Goal: Task Accomplishment & Management: Complete application form

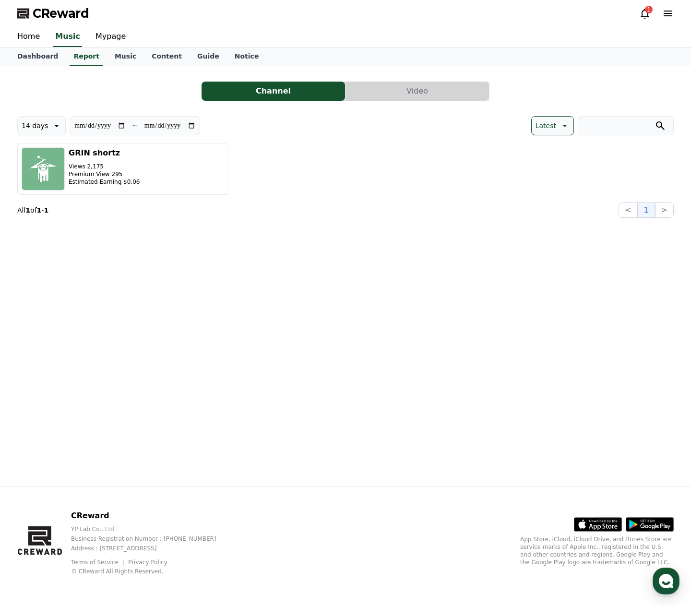
click at [644, 13] on icon at bounding box center [645, 14] width 12 height 12
click at [262, 229] on div "**********" at bounding box center [346, 276] width 672 height 420
click at [393, 89] on button "Video" at bounding box center [417, 91] width 143 height 19
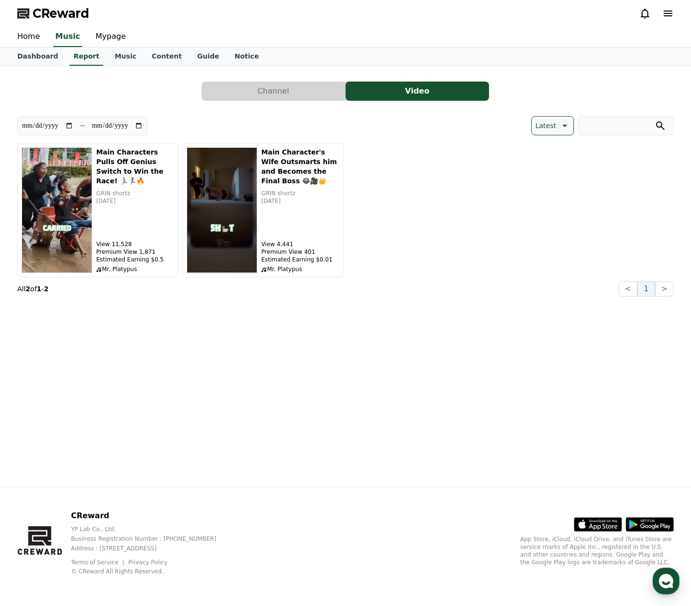
click at [287, 95] on button "Channel" at bounding box center [273, 91] width 143 height 19
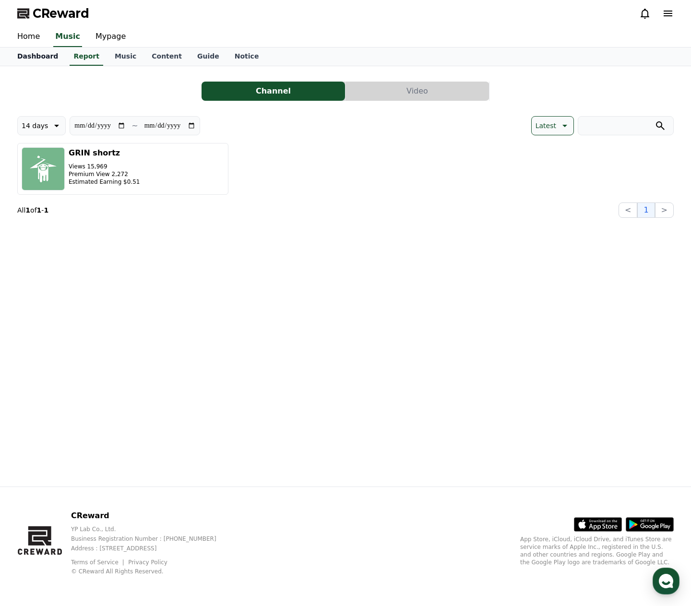
click at [35, 57] on link "Dashboard" at bounding box center [38, 57] width 56 height 18
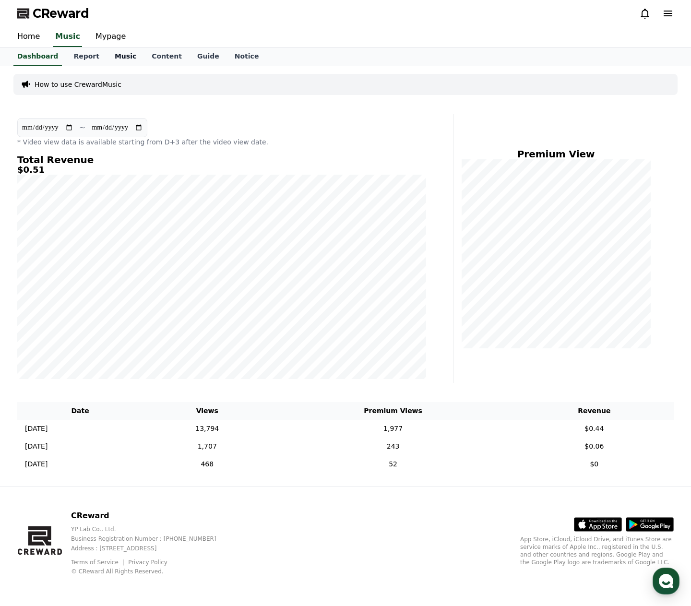
click at [111, 56] on link "Music" at bounding box center [125, 57] width 37 height 18
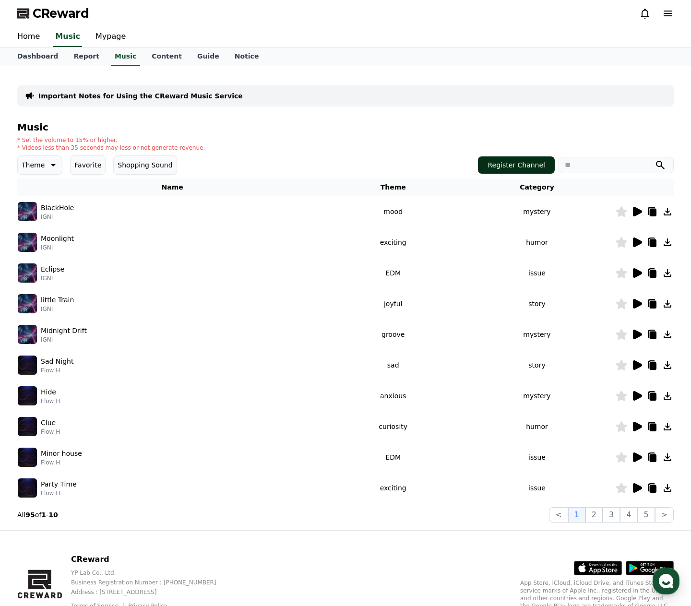
click at [533, 163] on button "Register Channel" at bounding box center [516, 164] width 77 height 17
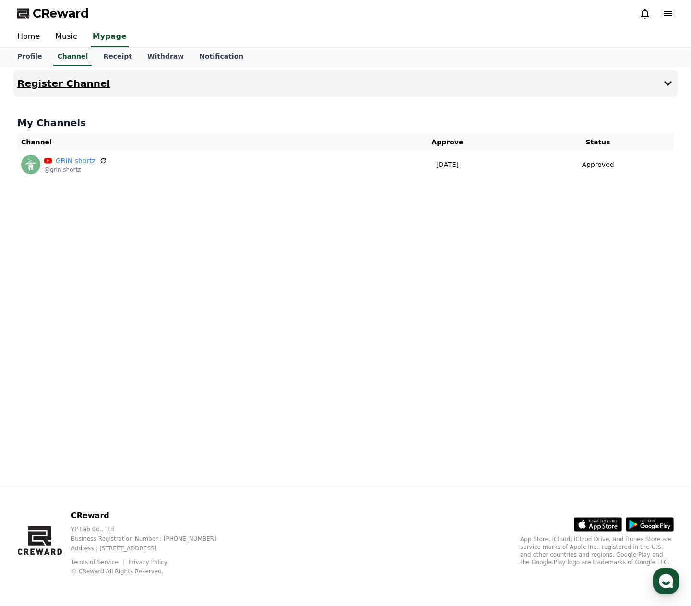
click at [77, 80] on h4 "Register Channel" at bounding box center [63, 83] width 93 height 11
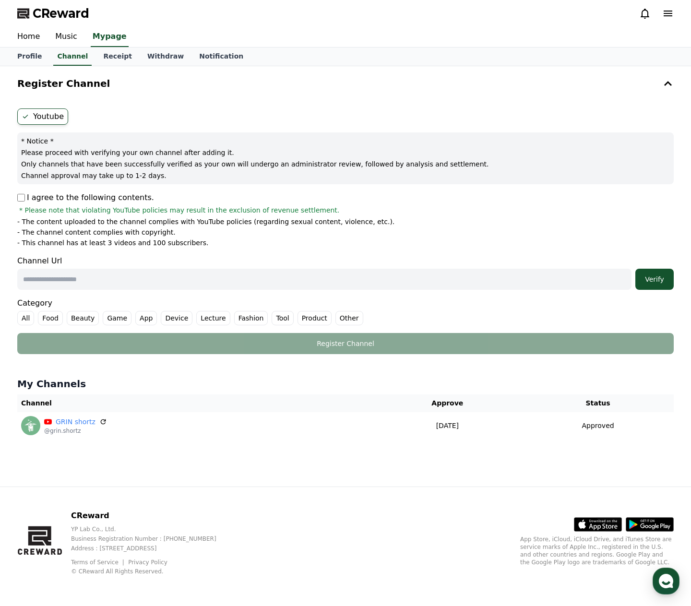
click at [56, 278] on input "text" at bounding box center [324, 279] width 614 height 21
click at [110, 280] on input "text" at bounding box center [324, 279] width 614 height 21
paste input "**********"
type input "**********"
click at [652, 284] on div "Verify" at bounding box center [654, 279] width 31 height 10
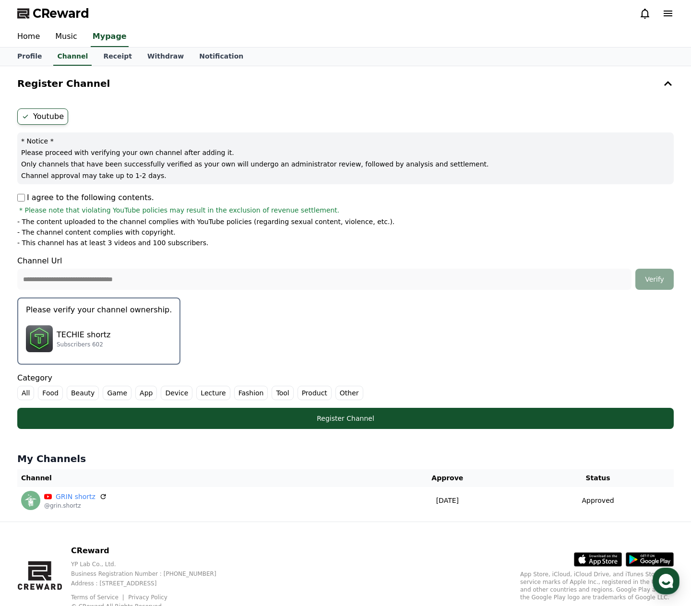
click at [32, 338] on img "button" at bounding box center [39, 338] width 27 height 27
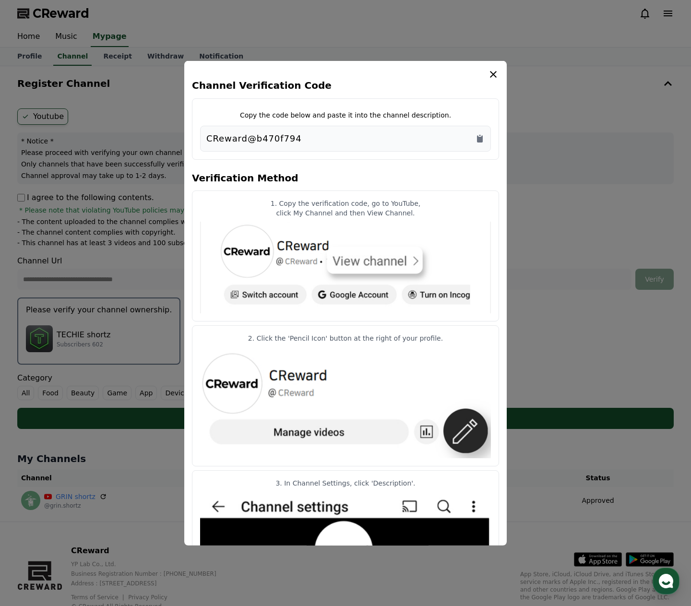
click at [284, 134] on p "CReward@b470f794" at bounding box center [253, 137] width 95 height 13
click at [484, 140] on icon "Copy to clipboard" at bounding box center [480, 138] width 10 height 10
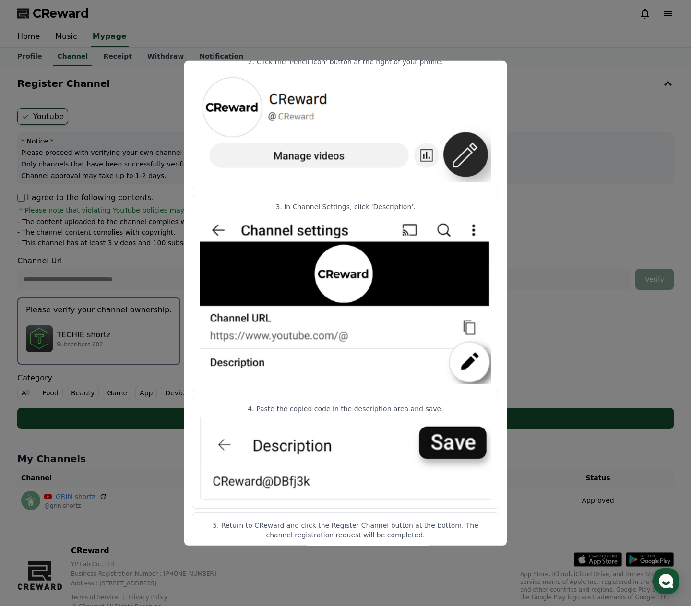
scroll to position [288, 0]
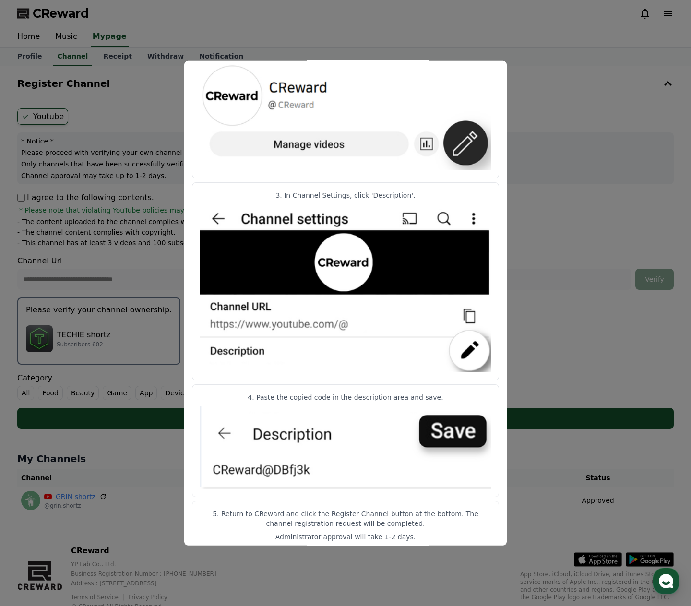
click at [543, 133] on button "close modal" at bounding box center [345, 303] width 691 height 606
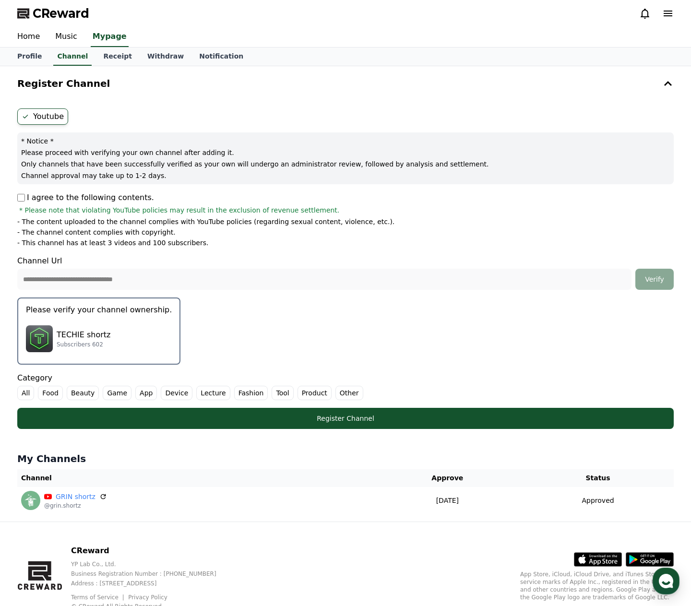
click at [96, 348] on div "TECHIE shortz Subscribers 602" at bounding box center [99, 339] width 146 height 38
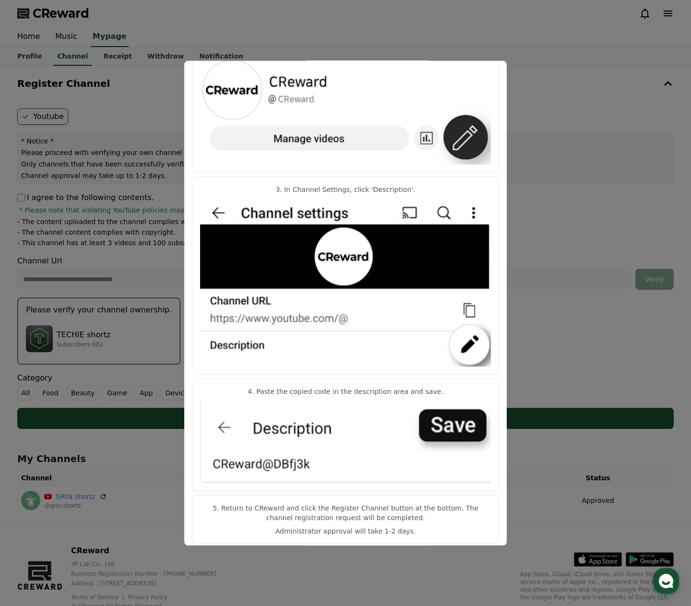
scroll to position [300, 0]
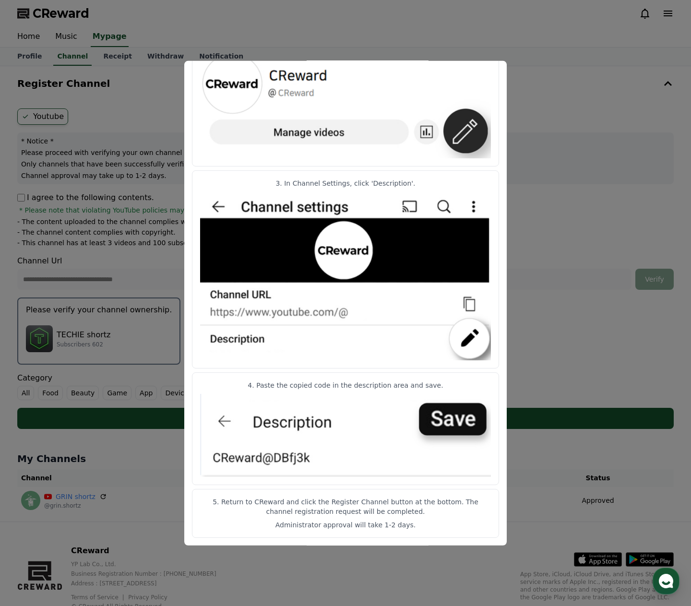
click at [341, 489] on section "1. Copy the verification code, go to YouTube, click My Channel and then View Ch…" at bounding box center [345, 214] width 307 height 648
click at [327, 517] on article "5. Return to CReward and click the Register Channel button at the bottom. The c…" at bounding box center [345, 513] width 307 height 49
click at [420, 354] on img "modal" at bounding box center [345, 276] width 291 height 168
drag, startPoint x: 309, startPoint y: 513, endPoint x: 347, endPoint y: 515, distance: 38.0
click at [347, 515] on p "5. Return to CReward and click the Register Channel button at the bottom. The c…" at bounding box center [345, 506] width 291 height 19
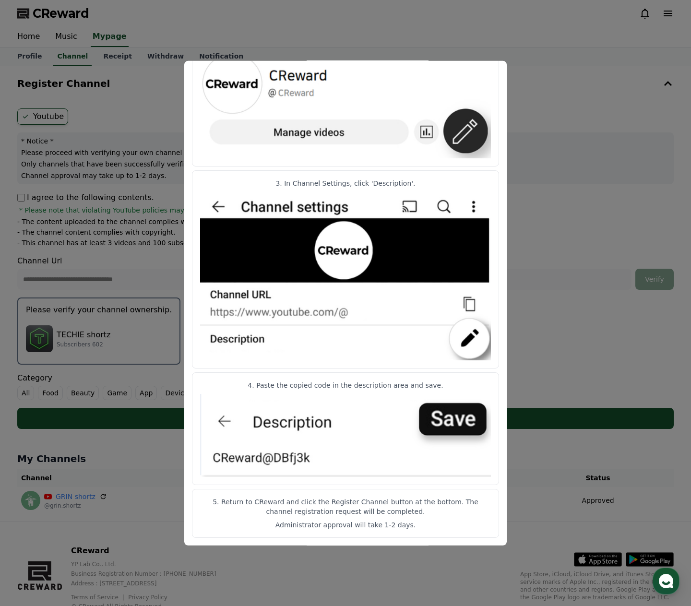
click at [392, 514] on p "5. Return to CReward and click the Register Channel button at the bottom. The c…" at bounding box center [345, 506] width 291 height 19
drag, startPoint x: 227, startPoint y: 503, endPoint x: 328, endPoint y: 505, distance: 101.7
click at [304, 504] on p "5. Return to CReward and click the Register Channel button at the bottom. The c…" at bounding box center [345, 506] width 291 height 19
drag, startPoint x: 345, startPoint y: 504, endPoint x: 352, endPoint y: 504, distance: 6.7
click at [352, 504] on p "5. Return to CReward and click the Register Channel button at the bottom. The c…" at bounding box center [345, 506] width 291 height 19
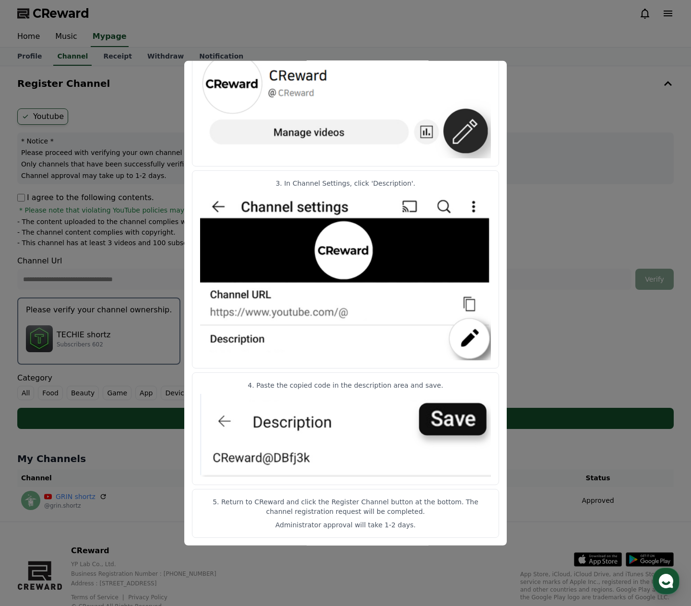
click at [552, 365] on button "close modal" at bounding box center [345, 303] width 691 height 606
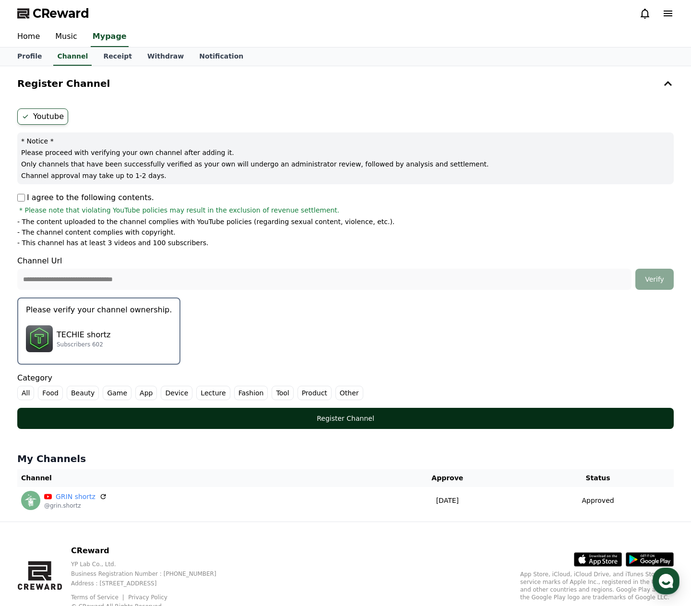
click at [420, 417] on div "Register Channel" at bounding box center [345, 419] width 618 height 10
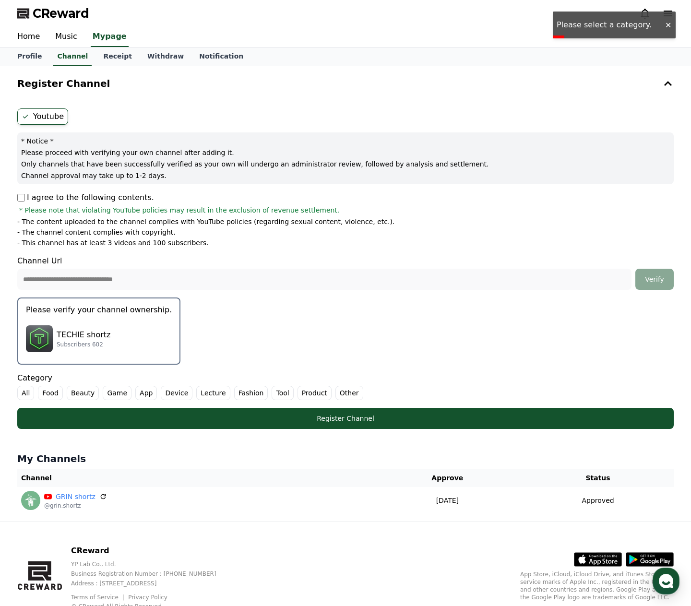
click at [335, 392] on label "Other" at bounding box center [349, 393] width 28 height 14
click at [303, 397] on label "Product" at bounding box center [315, 393] width 34 height 14
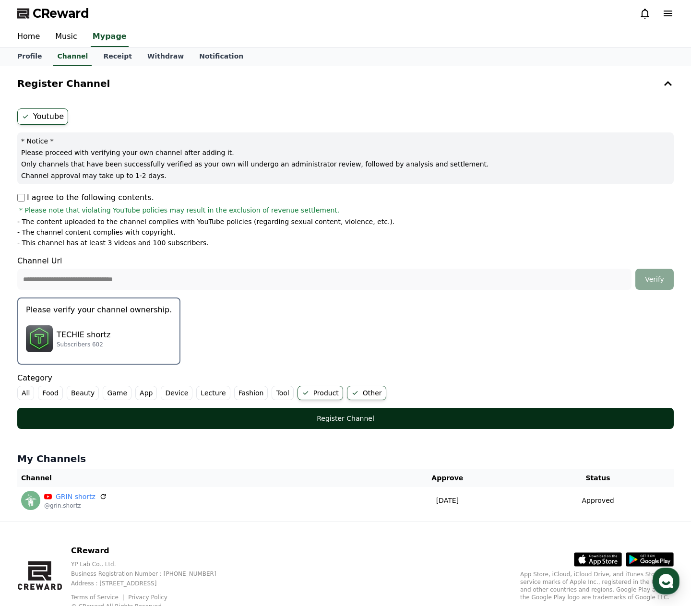
click at [349, 421] on div "Register Channel" at bounding box center [345, 419] width 618 height 10
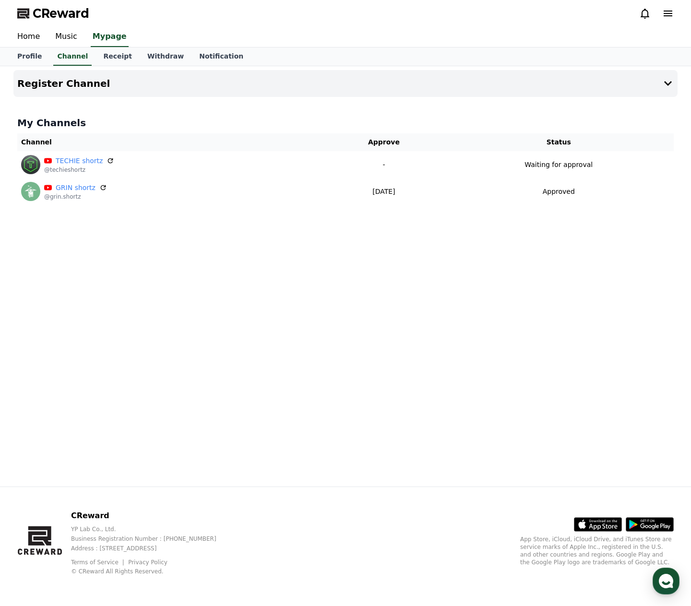
click at [202, 261] on div "Register Channel My Channels Channel Approve Status TECHIE shortz @techieshortz…" at bounding box center [346, 276] width 672 height 420
click at [197, 308] on div "Register Channel My Channels Channel Approve Status TECHIE shortz @techieshortz…" at bounding box center [346, 276] width 672 height 420
click at [643, 16] on icon at bounding box center [645, 14] width 9 height 10
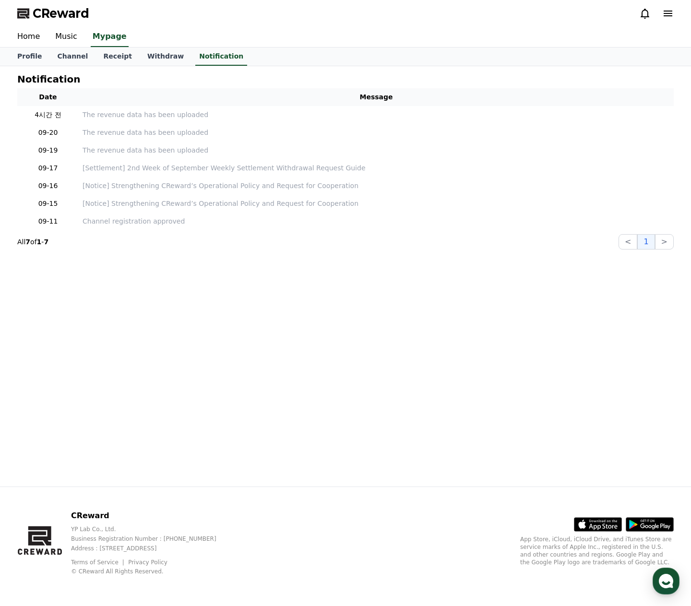
click at [115, 310] on div "Notification Date Message 4시간 전 The revenue data has been uploaded 09-20 The re…" at bounding box center [346, 276] width 672 height 420
click at [158, 55] on link "Withdraw" at bounding box center [166, 57] width 52 height 18
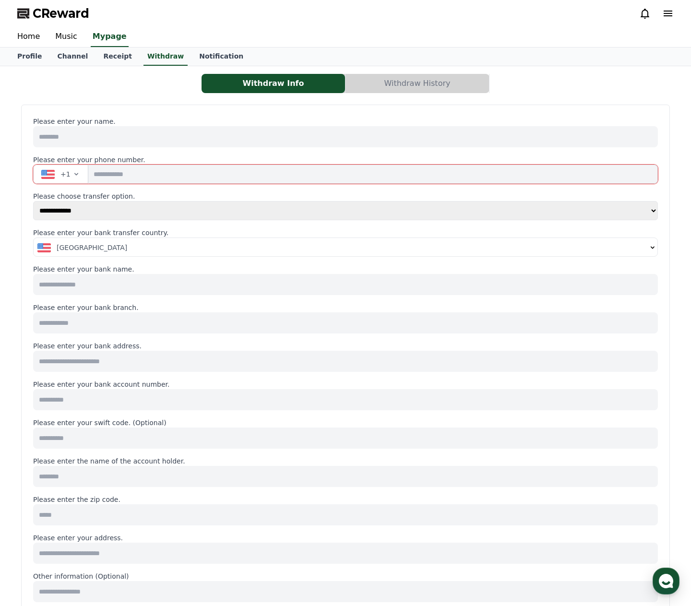
click at [135, 250] on div "[GEOGRAPHIC_DATA]" at bounding box center [341, 248] width 609 height 10
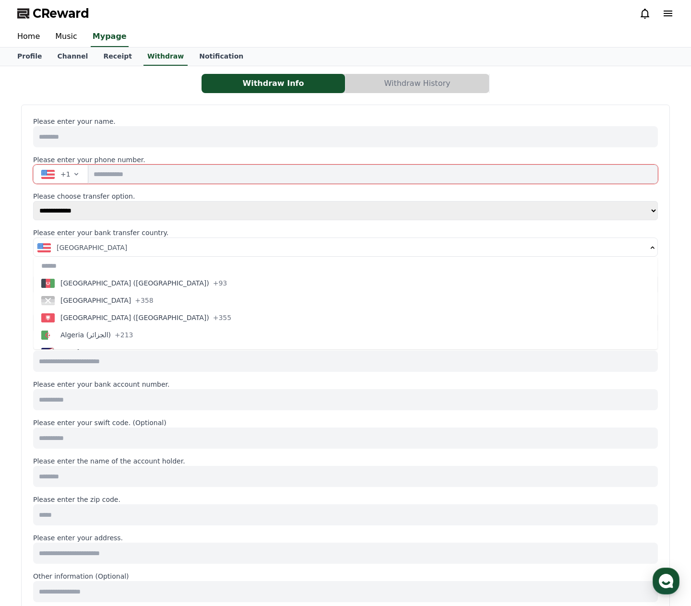
click at [26, 203] on div "**********" at bounding box center [345, 464] width 649 height 718
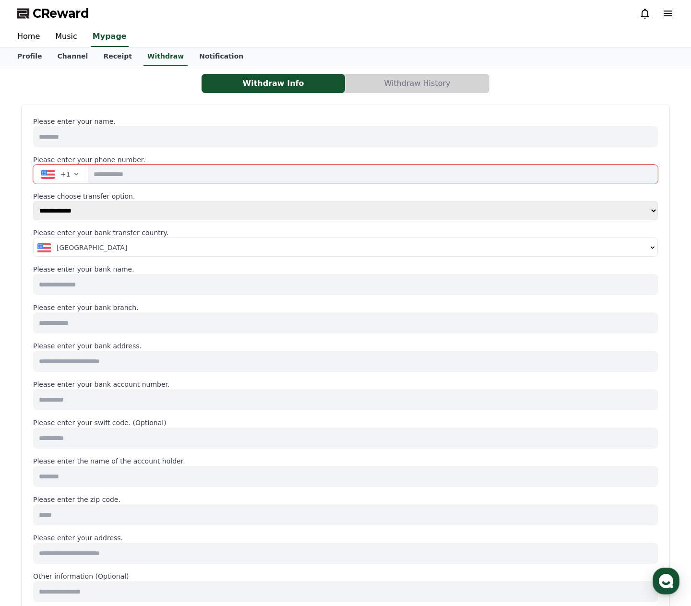
click at [104, 178] on input "tel" at bounding box center [373, 174] width 570 height 19
click at [62, 177] on span "+1" at bounding box center [65, 174] width 10 height 10
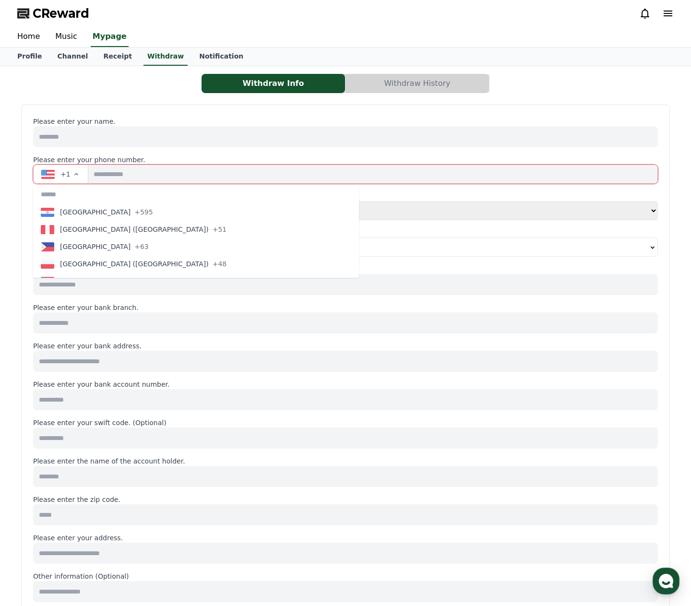
scroll to position [2941, 0]
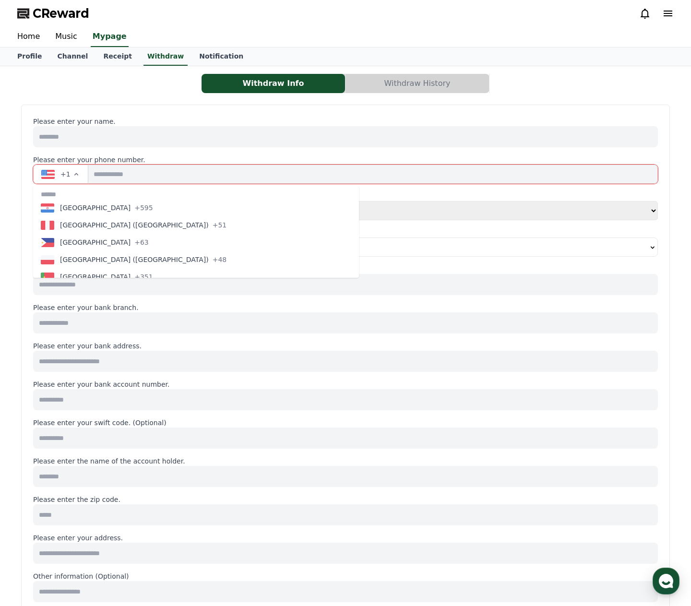
click at [92, 243] on span "Philippines" at bounding box center [95, 243] width 71 height 10
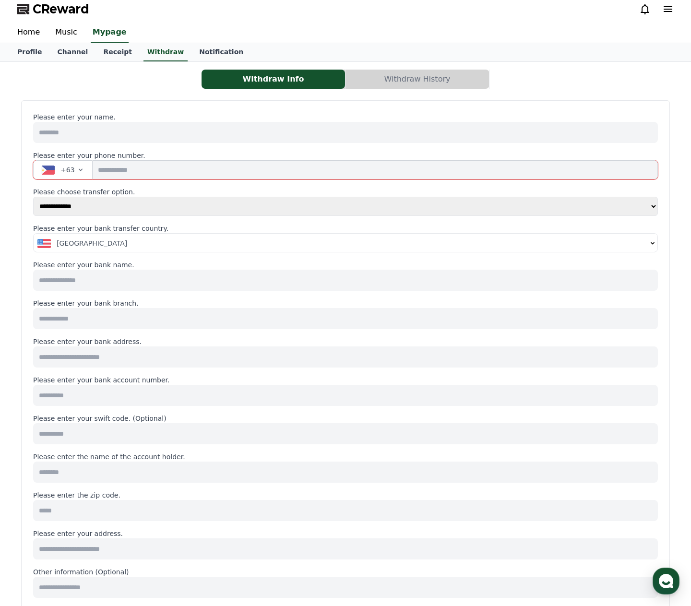
scroll to position [0, 0]
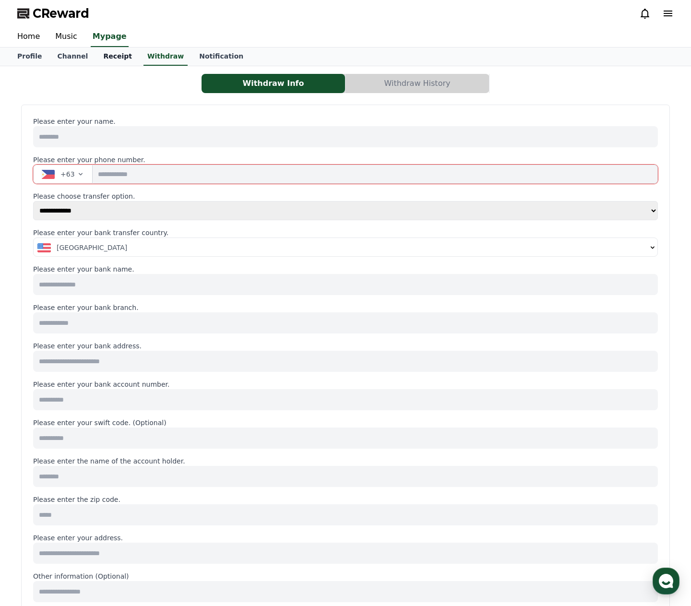
click at [104, 59] on link "Receipt" at bounding box center [117, 57] width 44 height 18
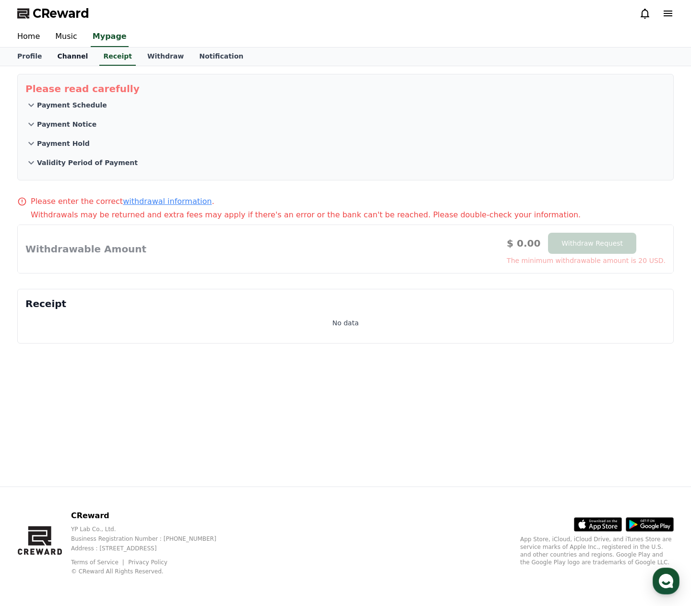
click at [64, 56] on link "Channel" at bounding box center [72, 57] width 46 height 18
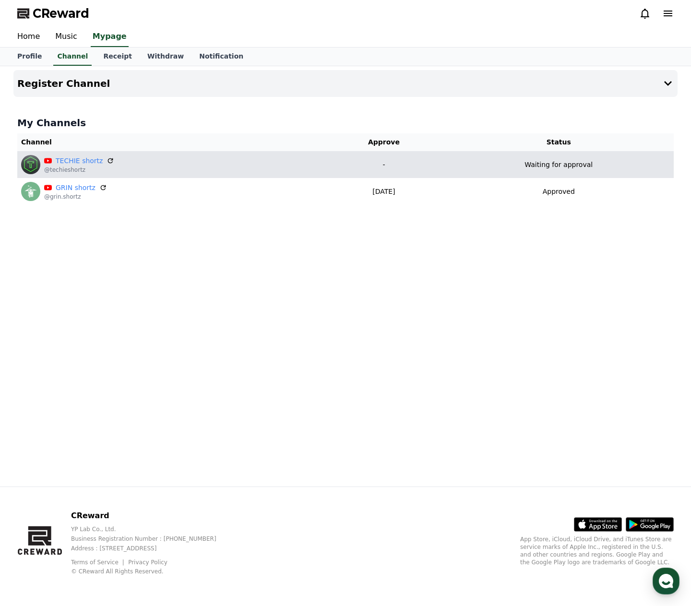
click at [568, 165] on p "Waiting for approval" at bounding box center [559, 165] width 68 height 10
drag, startPoint x: 561, startPoint y: 167, endPoint x: 604, endPoint y: 168, distance: 42.7
click at [604, 168] on div "Waiting for approval" at bounding box center [559, 165] width 222 height 10
click at [593, 166] on p "Waiting for approval" at bounding box center [559, 165] width 68 height 10
drag, startPoint x: 537, startPoint y: 164, endPoint x: 584, endPoint y: 163, distance: 47.5
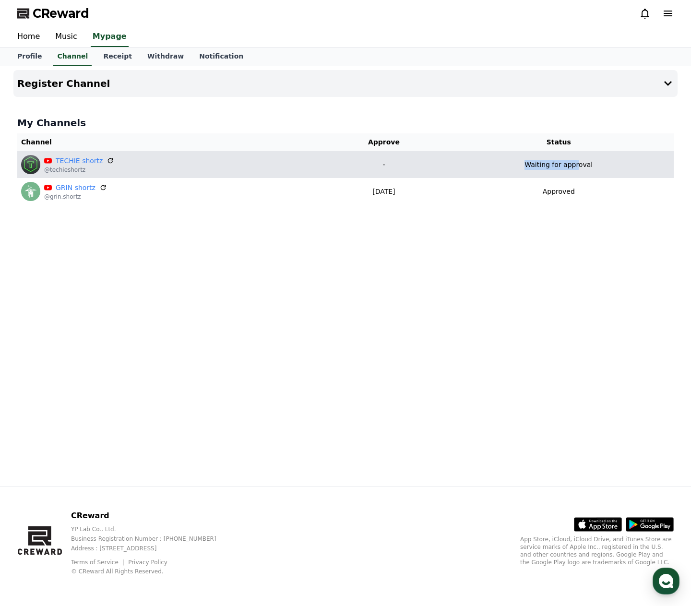
click at [584, 163] on p "Waiting for approval" at bounding box center [559, 165] width 68 height 10
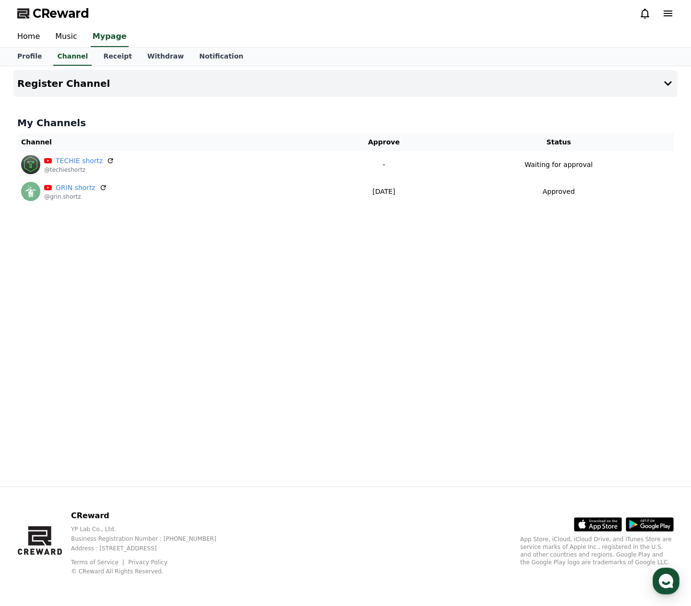
click at [313, 228] on div "Register Channel My Channels Channel Approve Status TECHIE shortz @techieshortz…" at bounding box center [346, 276] width 672 height 420
click at [97, 230] on div "Register Channel My Channels Channel Approve Status TECHIE shortz @techieshortz…" at bounding box center [346, 276] width 672 height 420
